Goal: Transaction & Acquisition: Purchase product/service

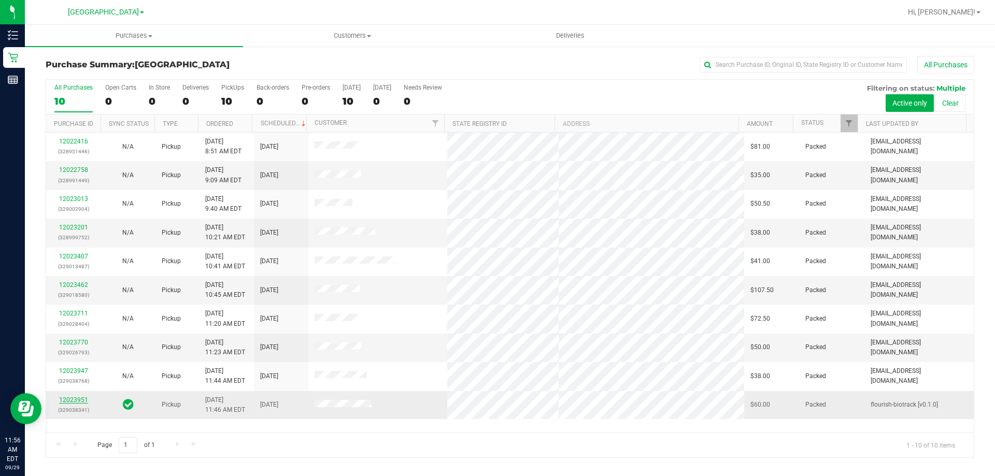
click at [73, 396] on link "12023951" at bounding box center [73, 399] width 29 height 7
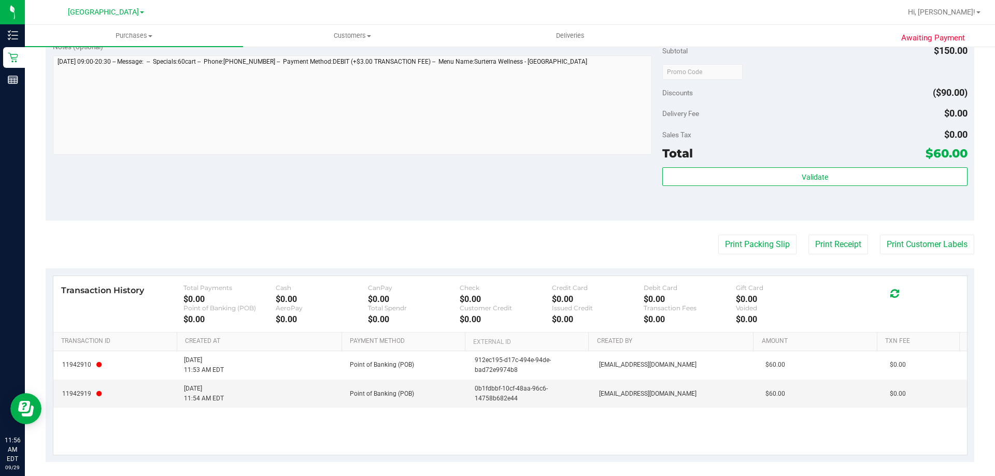
scroll to position [472, 0]
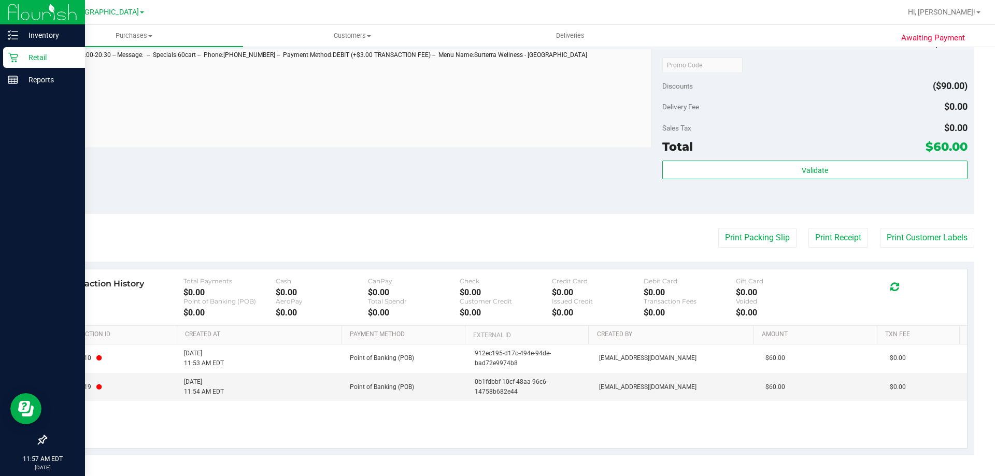
click at [20, 60] on p "Retail" at bounding box center [49, 57] width 62 height 12
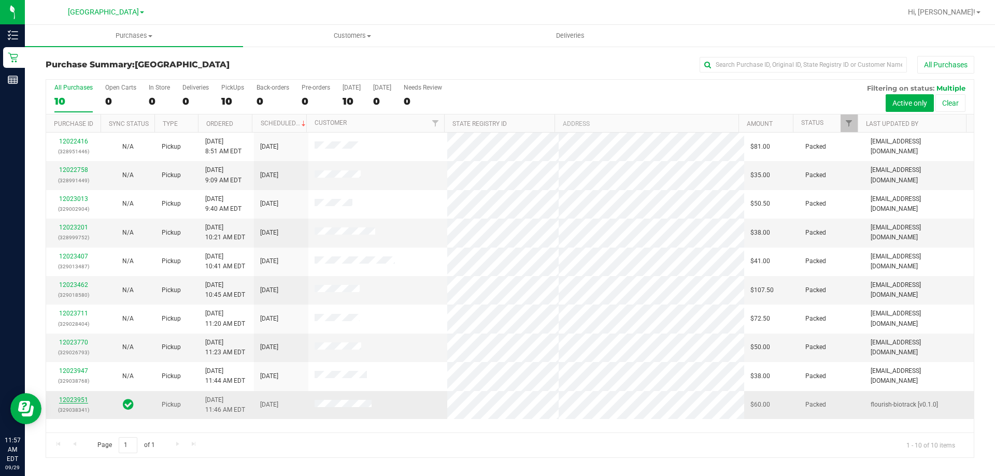
click at [70, 397] on link "12023951" at bounding box center [73, 399] width 29 height 7
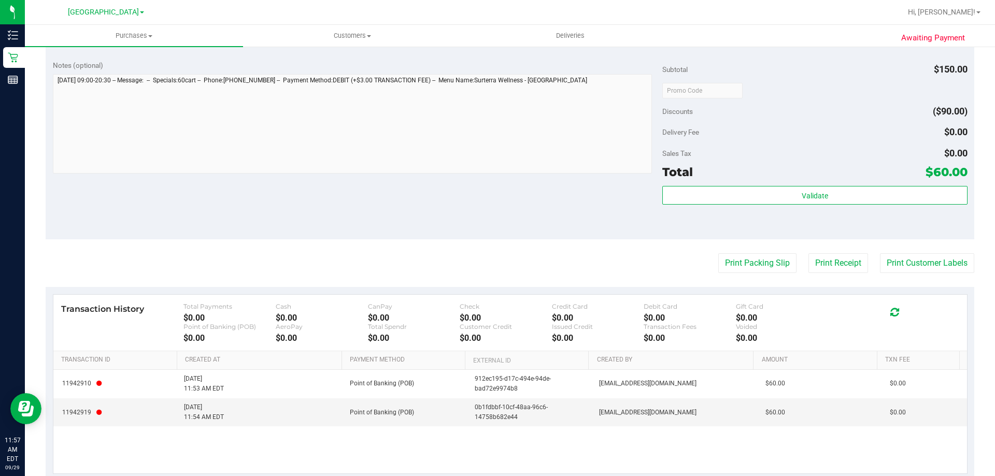
scroll to position [472, 0]
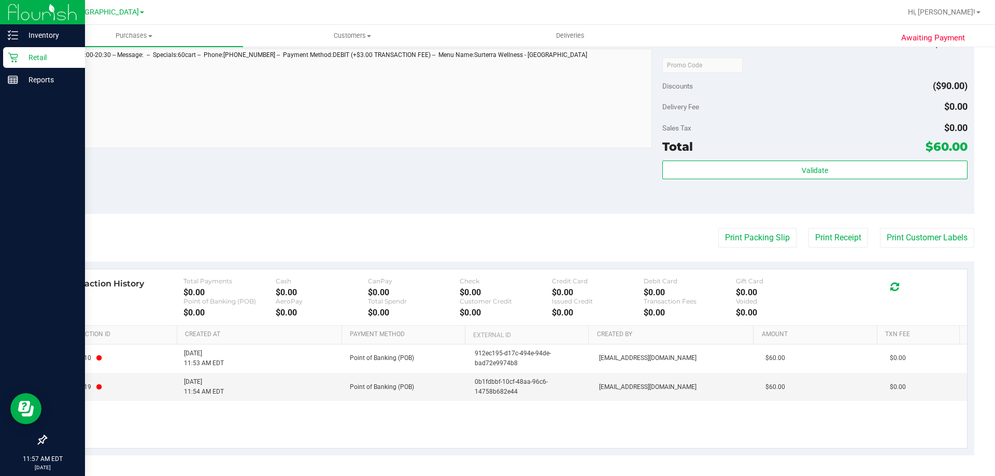
click at [17, 49] on div "Retail" at bounding box center [44, 57] width 82 height 21
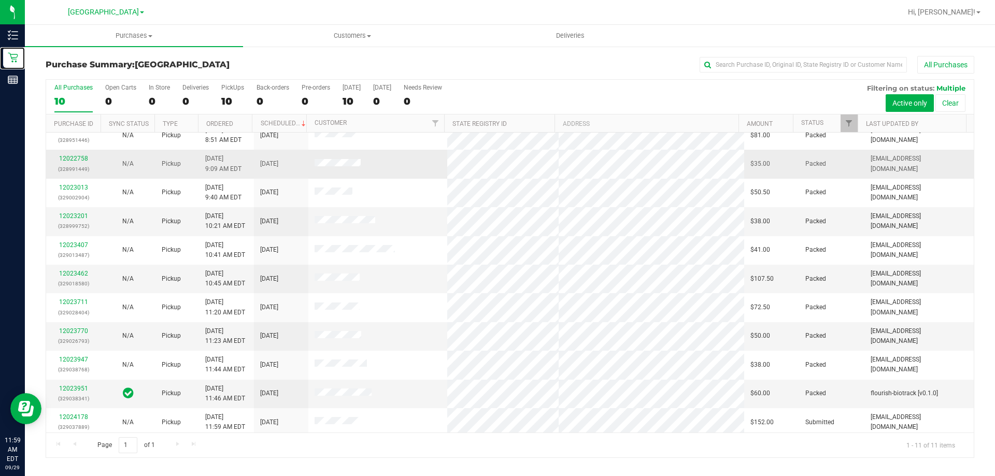
scroll to position [15, 0]
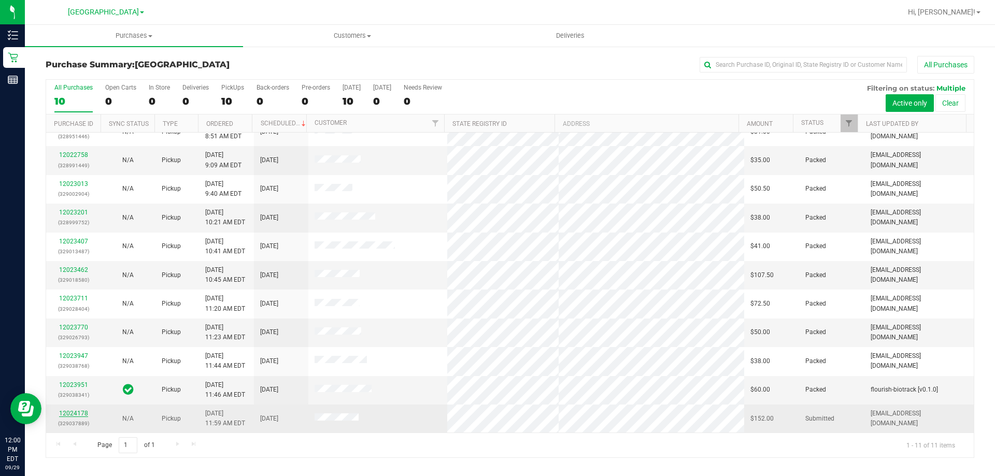
click at [79, 411] on link "12024178" at bounding box center [73, 413] width 29 height 7
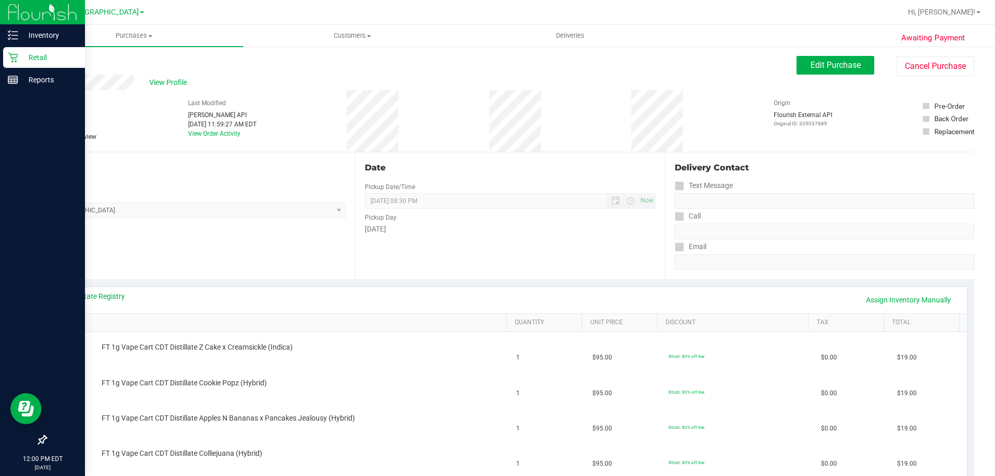
click at [20, 56] on p "Retail" at bounding box center [49, 57] width 62 height 12
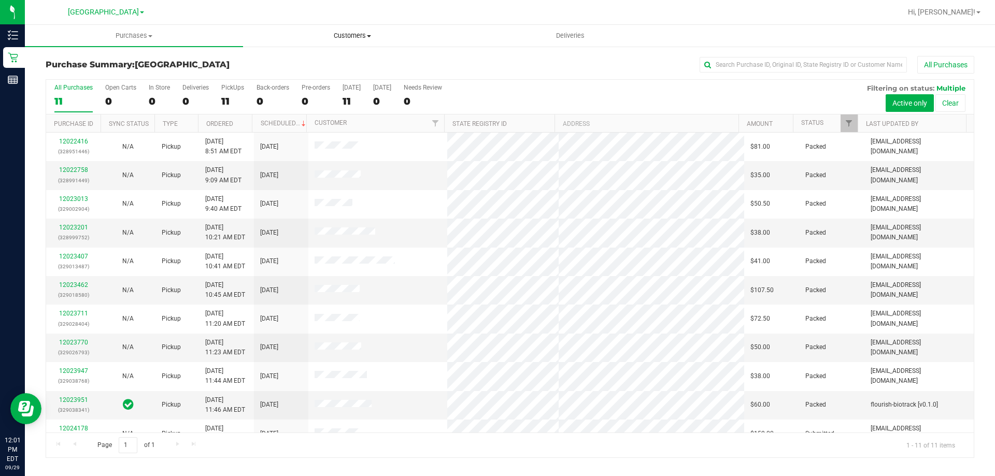
click at [373, 35] on span "Customers" at bounding box center [351, 35] width 217 height 9
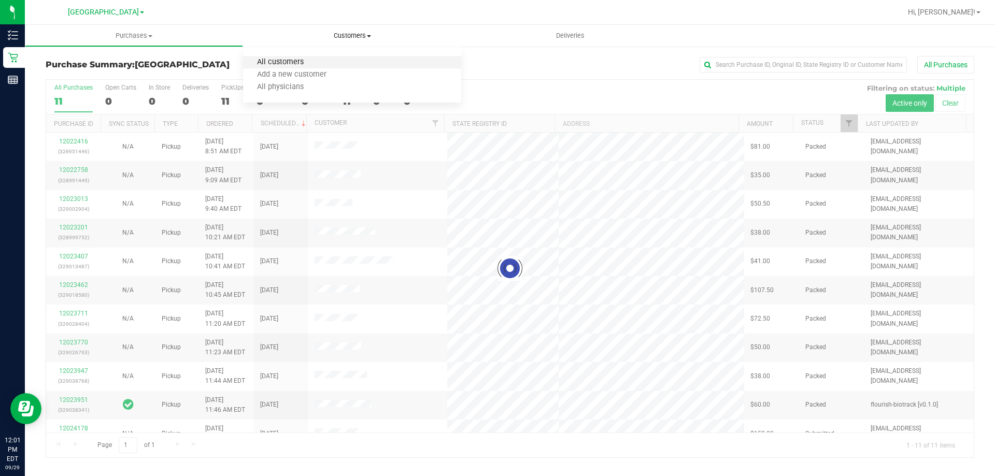
click at [294, 65] on span "All customers" at bounding box center [280, 62] width 75 height 9
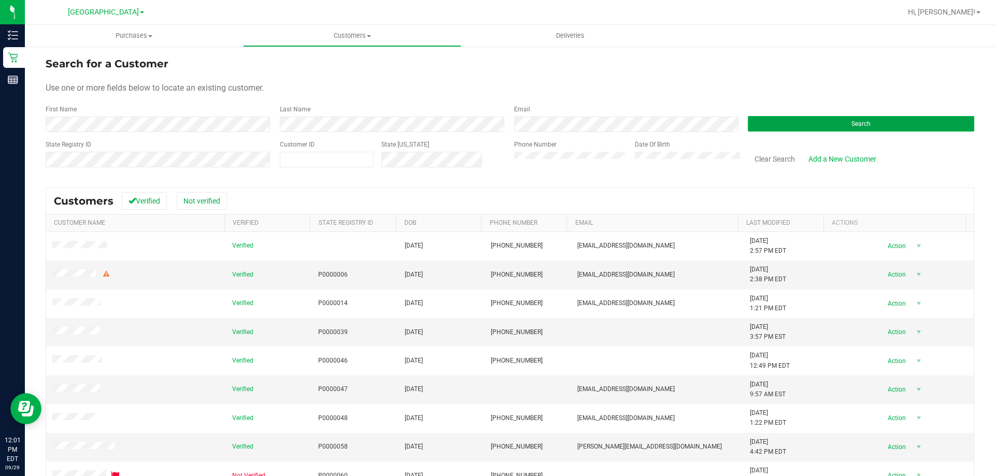
click at [788, 126] on button "Search" at bounding box center [861, 124] width 226 height 16
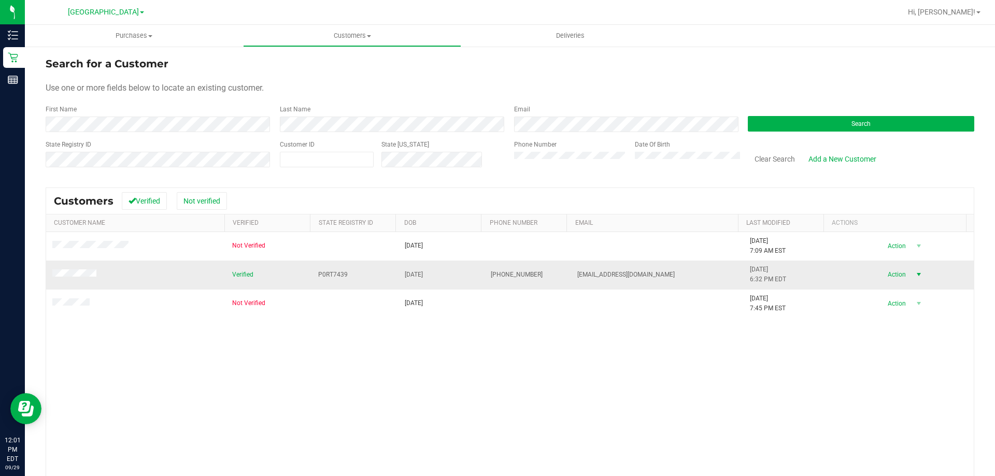
click at [914, 272] on span "select" at bounding box center [918, 274] width 8 height 8
click at [899, 318] on li "Create new purchase" at bounding box center [900, 313] width 70 height 28
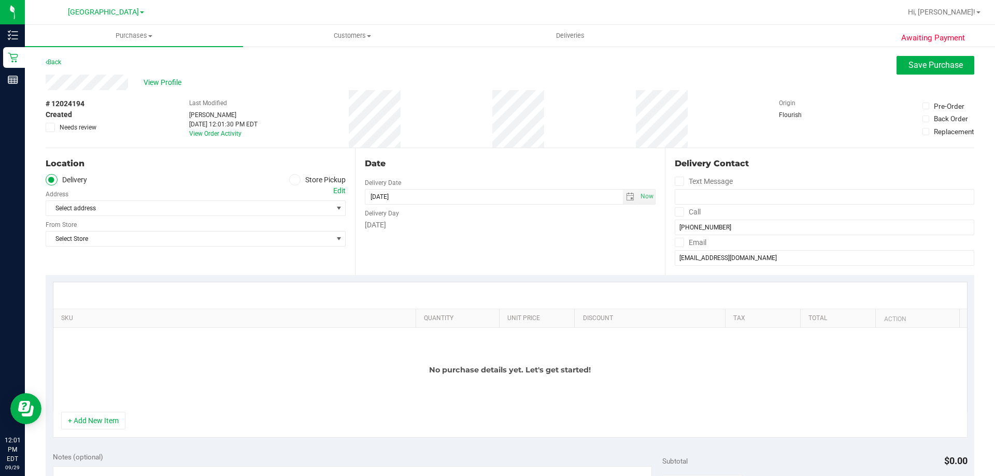
click at [304, 177] on label "Store Pickup" at bounding box center [317, 180] width 57 height 12
click at [0, 0] on input "Store Pickup" at bounding box center [0, 0] width 0 height 0
click at [335, 210] on span "select" at bounding box center [339, 208] width 8 height 8
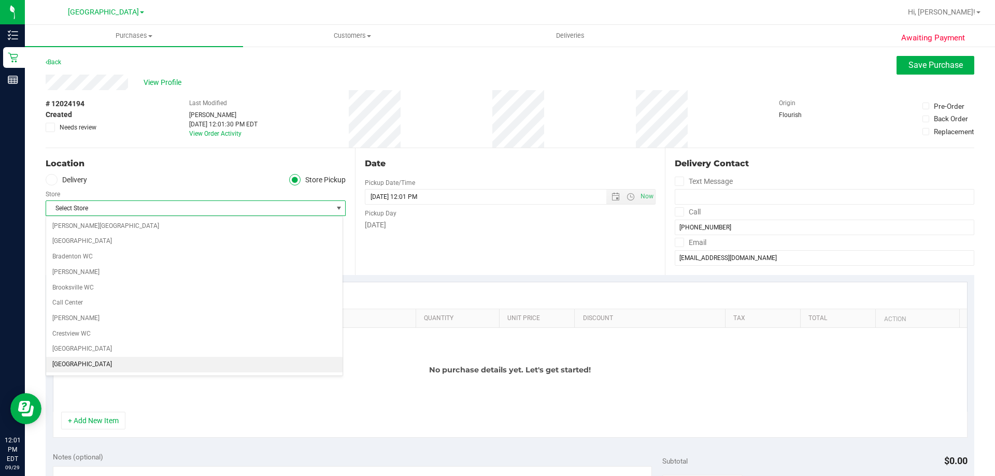
click at [126, 363] on li "[GEOGRAPHIC_DATA]" at bounding box center [194, 365] width 296 height 16
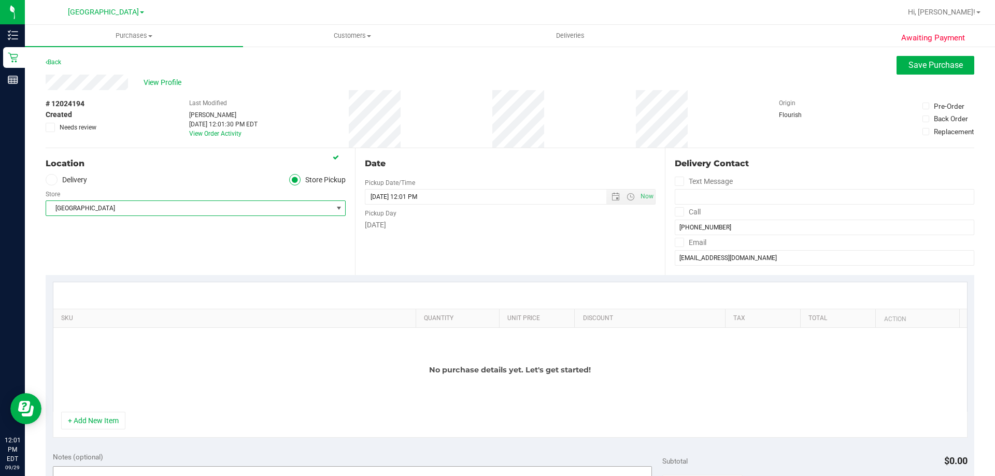
click at [106, 423] on button "+ Add New Item" at bounding box center [93, 421] width 64 height 18
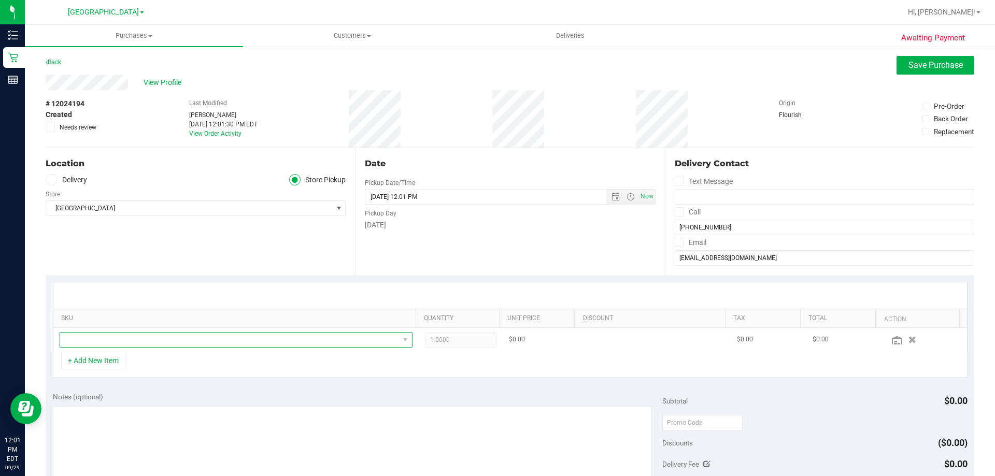
click at [125, 337] on span "NO DATA FOUND" at bounding box center [229, 340] width 339 height 15
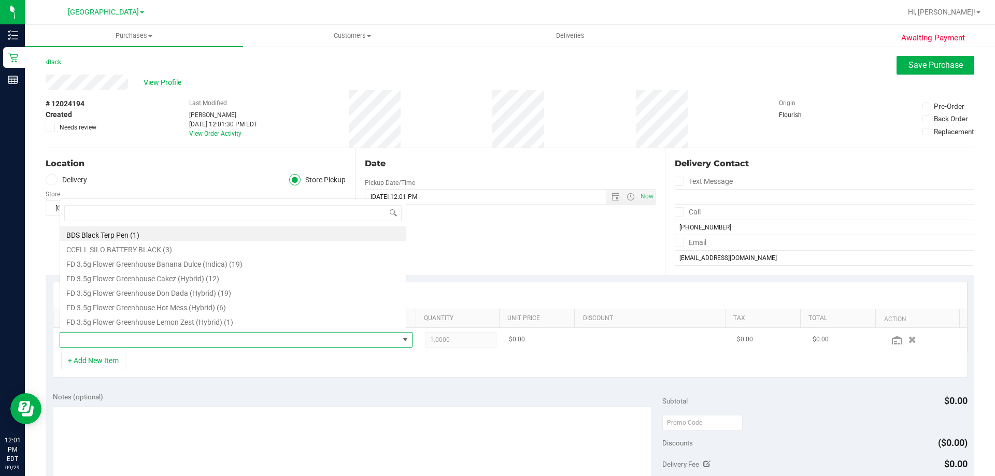
scroll to position [16, 343]
type input "dda"
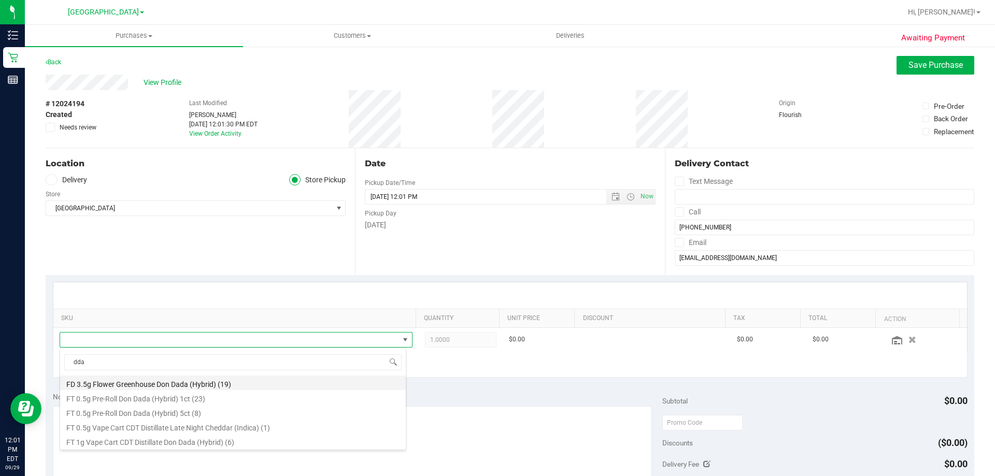
click at [249, 380] on li "FD 3.5g Flower Greenhouse Don Dada (Hybrid) (19)" at bounding box center [233, 383] width 346 height 15
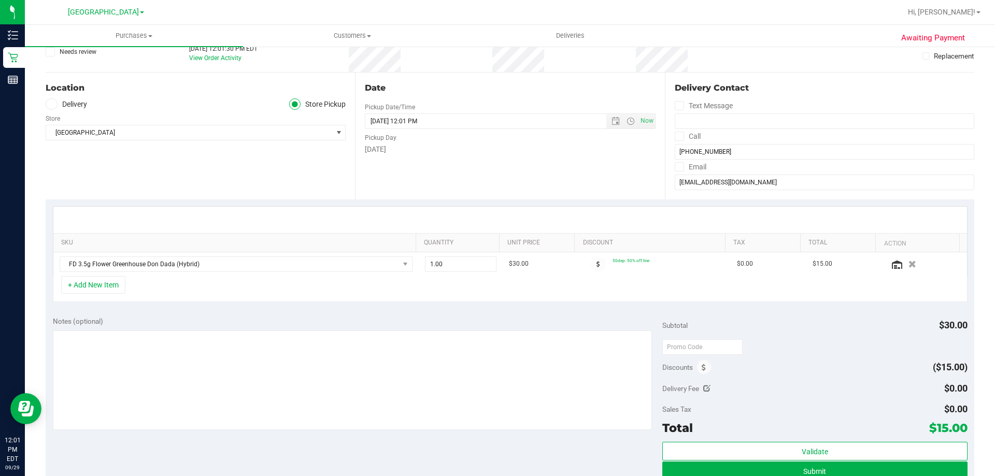
scroll to position [0, 0]
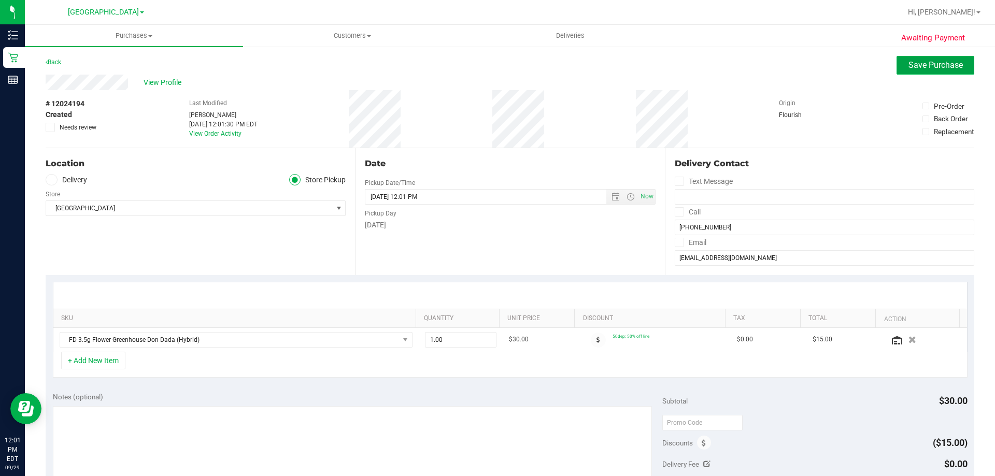
click at [919, 66] on span "Save Purchase" at bounding box center [935, 65] width 54 height 10
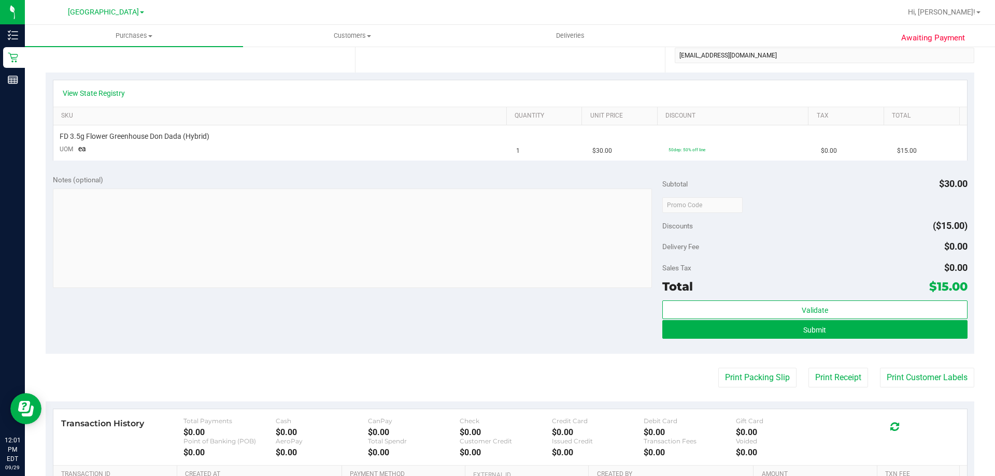
scroll to position [207, 0]
click at [854, 335] on button "Submit" at bounding box center [814, 329] width 305 height 19
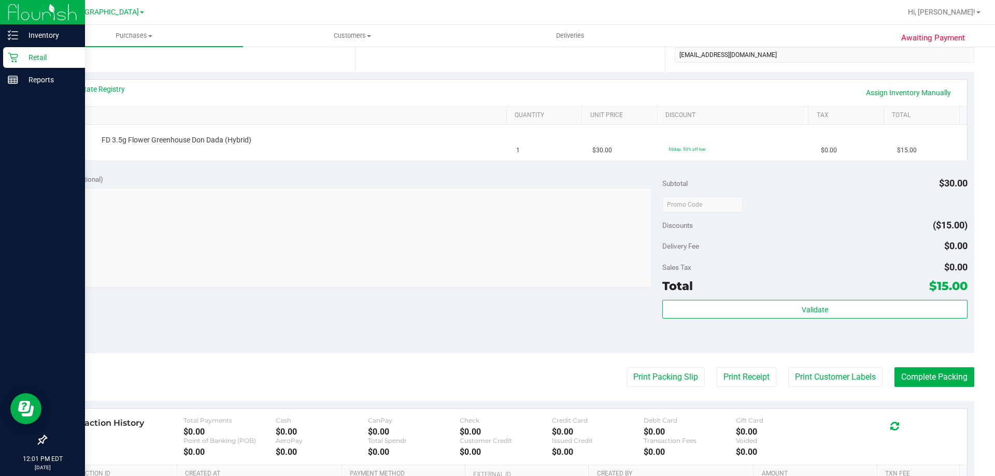
click at [19, 54] on p "Retail" at bounding box center [49, 57] width 62 height 12
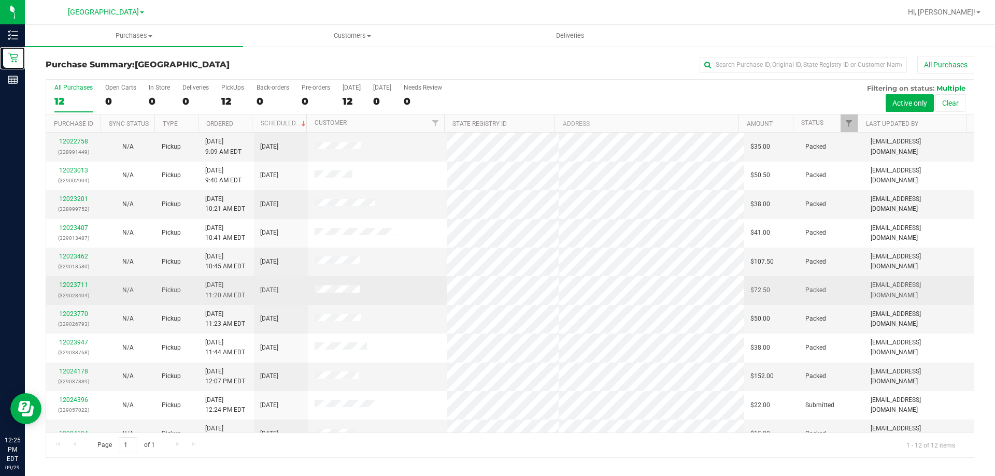
scroll to position [44, 0]
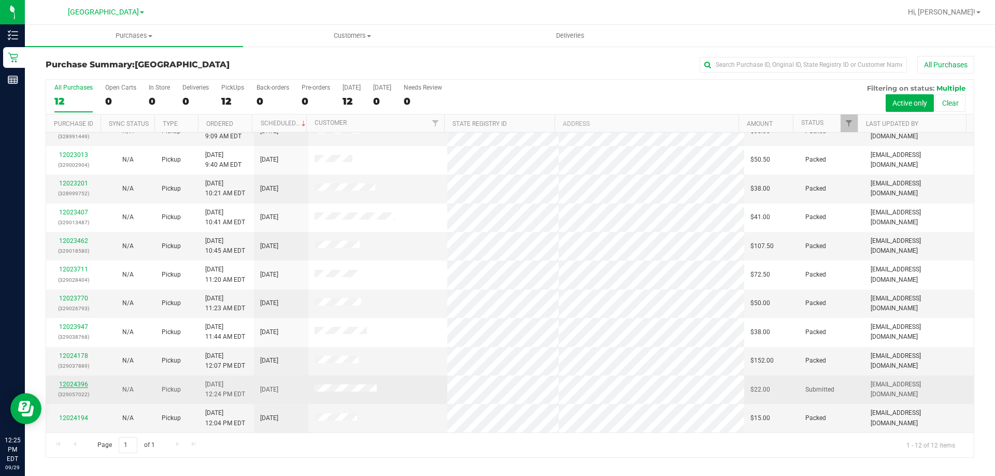
click at [67, 381] on link "12024396" at bounding box center [73, 384] width 29 height 7
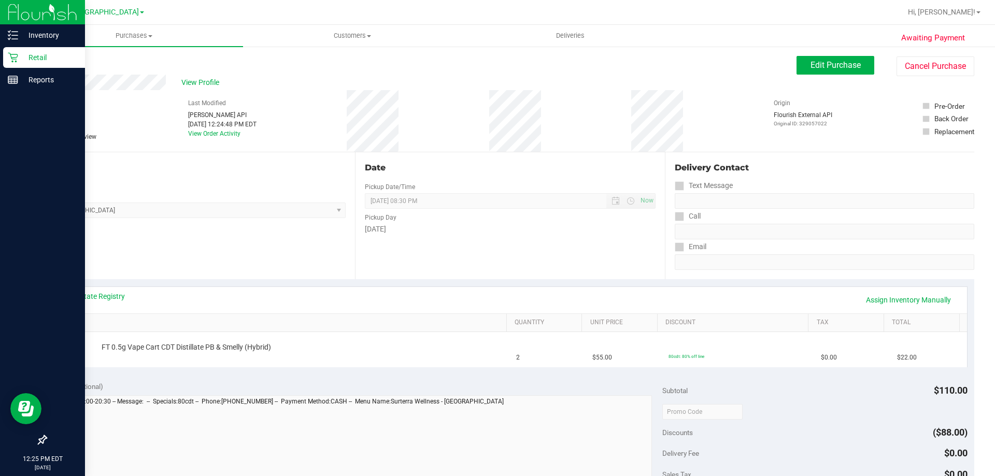
click at [10, 53] on icon at bounding box center [13, 58] width 10 height 10
